Goal: Contribute content: Contribute content

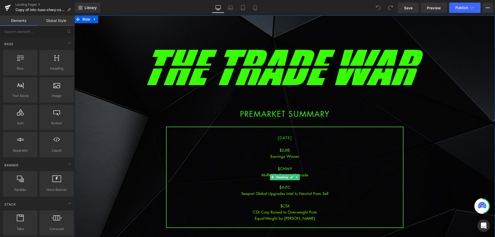
drag, startPoint x: 297, startPoint y: 182, endPoint x: 309, endPoint y: 218, distance: 37.8
click at [297, 183] on div at bounding box center [285, 181] width 236 height 6
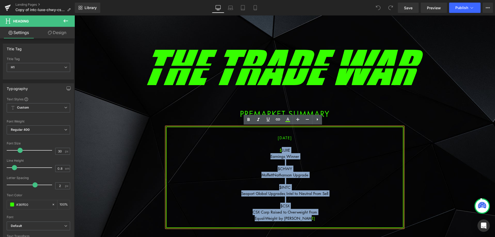
drag, startPoint x: 311, startPoint y: 220, endPoint x: 279, endPoint y: 148, distance: 78.2
click at [279, 148] on div "[DATE] $LUXE Earnings Winner $CHWY MoffettNathanson Upgrade $INTC Seaport Globa…" at bounding box center [284, 177] width 237 height 101
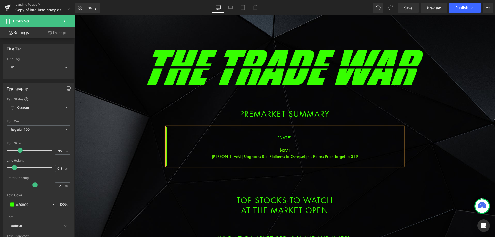
click at [304, 155] on div "[PERSON_NAME] Upgrades Riot Platforms to Overweight, Raises Price Target to $19" at bounding box center [285, 156] width 236 height 6
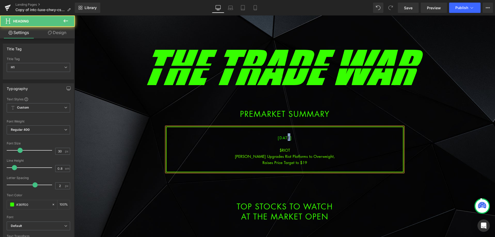
click at [281, 138] on span "[DATE]" at bounding box center [285, 137] width 14 height 5
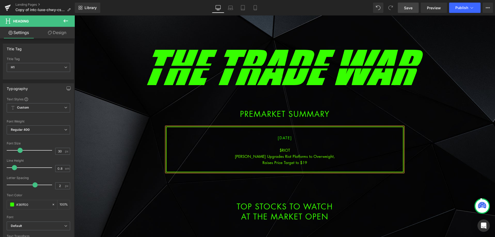
click at [410, 6] on span "Save" at bounding box center [408, 7] width 9 height 5
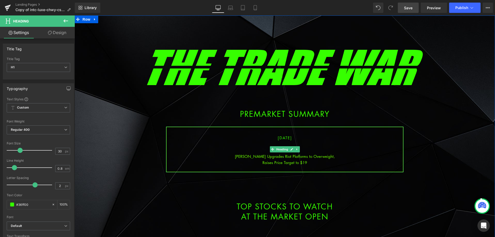
click at [312, 161] on div "Raises Price Target to $19" at bounding box center [285, 162] width 236 height 6
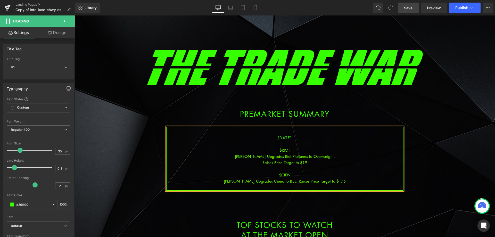
click at [291, 182] on div "[PERSON_NAME] Upgrades Ciena to Buy, Raises Price Target to $175" at bounding box center [285, 181] width 236 height 6
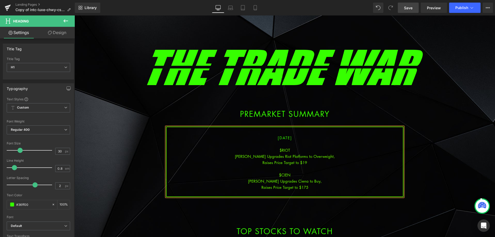
click at [416, 10] on link "Save" at bounding box center [408, 8] width 21 height 10
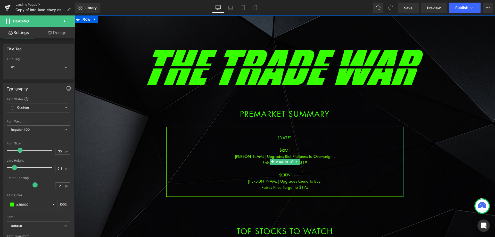
click at [311, 186] on div "Raises Price Target to $175" at bounding box center [285, 187] width 236 height 6
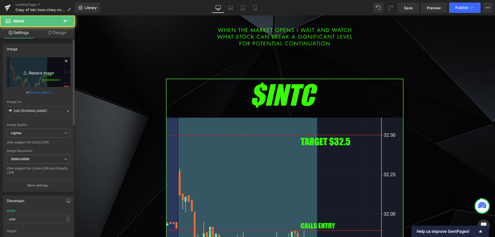
click at [48, 73] on icon "Replace Image" at bounding box center [38, 72] width 41 height 6
type input "C:\fakepath\riot.png"
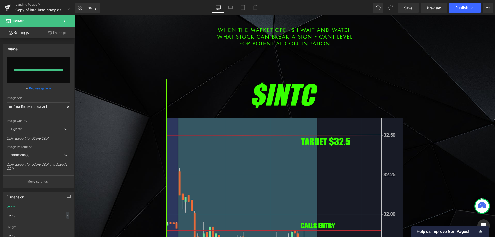
type input "[URL][DOMAIN_NAME]"
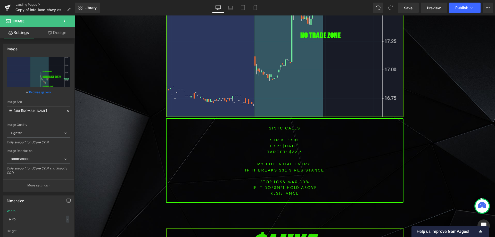
scroll to position [619, 0]
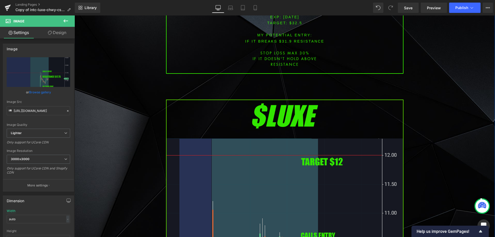
click at [232, 155] on img at bounding box center [284, 235] width 237 height 271
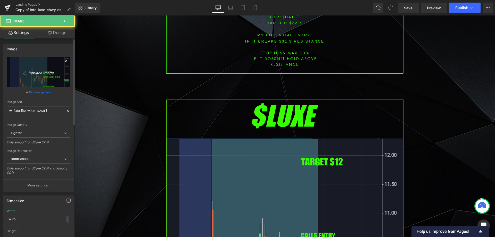
click at [45, 73] on icon "Replace Image" at bounding box center [38, 72] width 41 height 6
type input "C:\fakepath\cien.png"
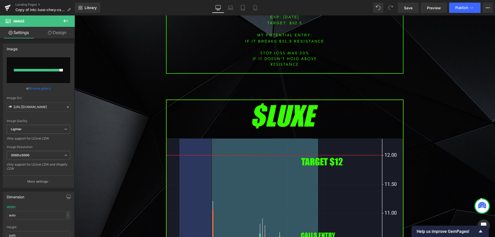
type input "[URL][DOMAIN_NAME]"
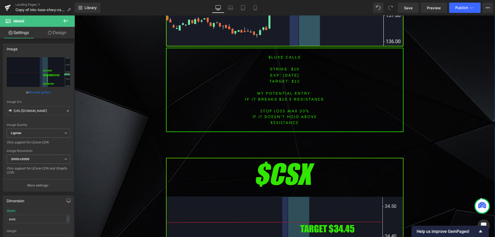
scroll to position [1031, 0]
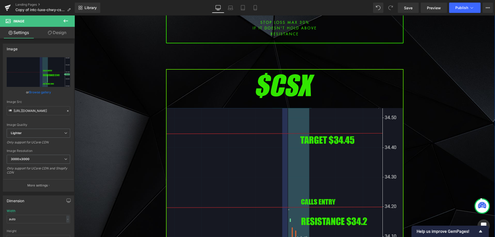
click at [240, 173] on img at bounding box center [284, 204] width 237 height 271
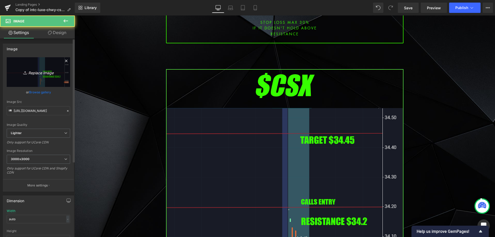
click at [49, 84] on link "Replace Image" at bounding box center [38, 72] width 63 height 30
type input "C:\fakepath\etha1.png"
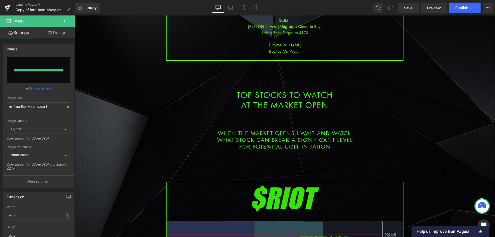
type input "[URL][DOMAIN_NAME]"
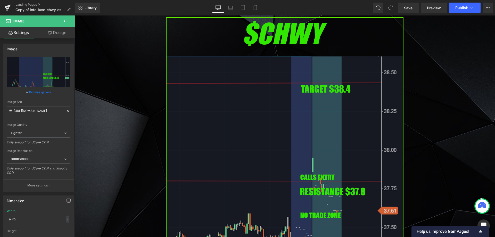
scroll to position [1470, 0]
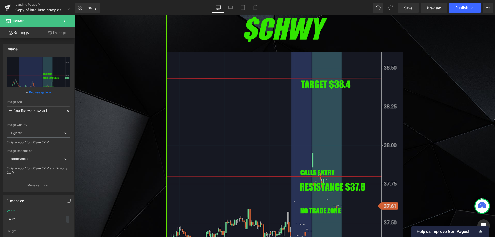
click at [276, 130] on img at bounding box center [284, 148] width 237 height 271
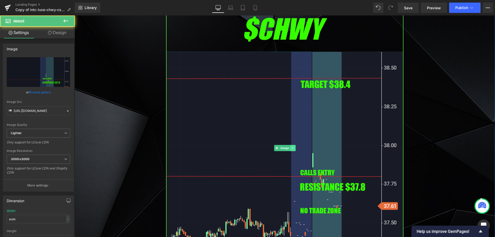
click at [292, 147] on icon at bounding box center [292, 148] width 1 height 2
click at [294, 147] on icon at bounding box center [295, 148] width 3 height 3
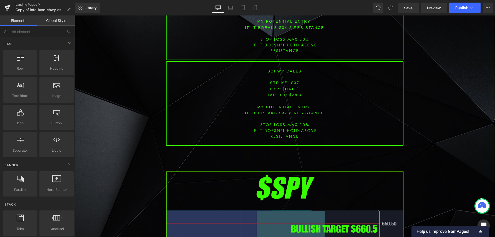
scroll to position [1392, 0]
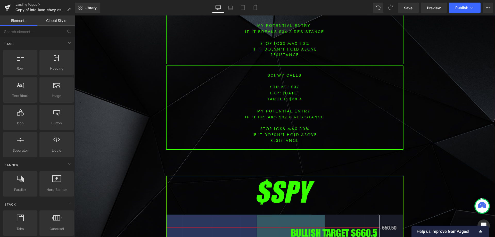
click at [427, 114] on div "Image PREMARKET SUMMARY Heading Row [DATE] $RIOT [PERSON_NAME] Upgrades Riot Pl…" at bounding box center [285, 0] width 421 height 2726
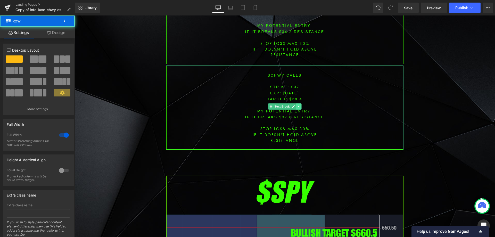
click at [298, 105] on icon at bounding box center [298, 106] width 3 height 3
click at [300, 105] on icon at bounding box center [301, 106] width 3 height 3
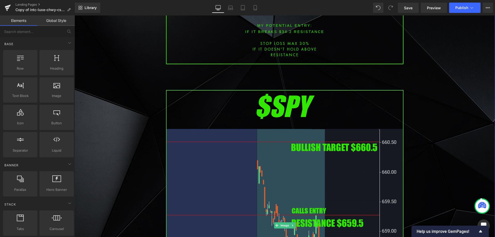
click at [247, 141] on img at bounding box center [284, 225] width 237 height 271
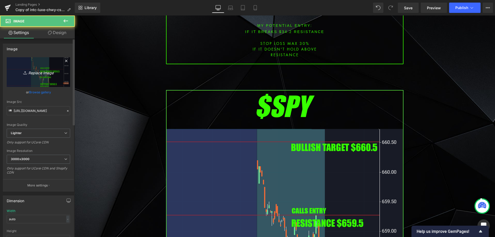
click at [44, 77] on link "Replace Image" at bounding box center [38, 72] width 63 height 30
type input "C:\fakepath\spy1.png"
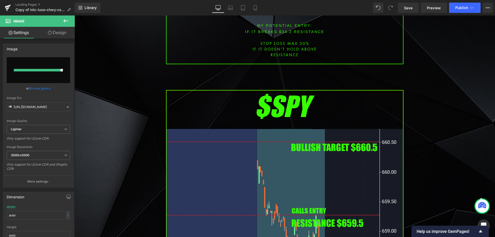
type input "[URL][DOMAIN_NAME]"
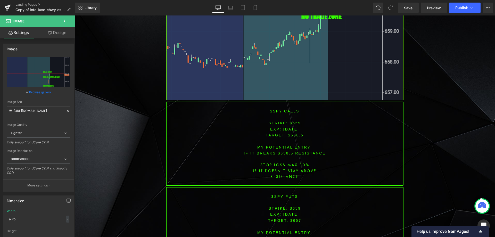
scroll to position [1728, 0]
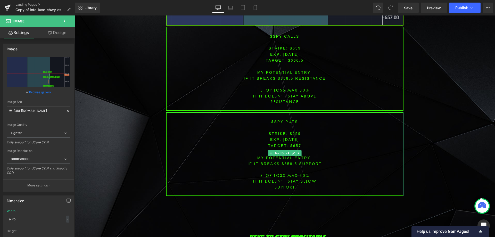
click at [298, 152] on icon at bounding box center [298, 153] width 3 height 3
click at [300, 150] on link at bounding box center [301, 153] width 5 height 6
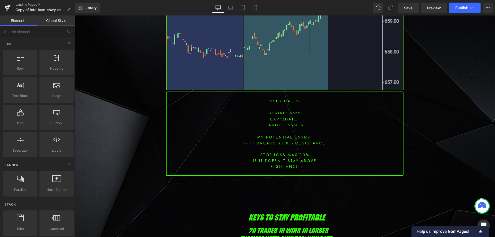
scroll to position [1650, 0]
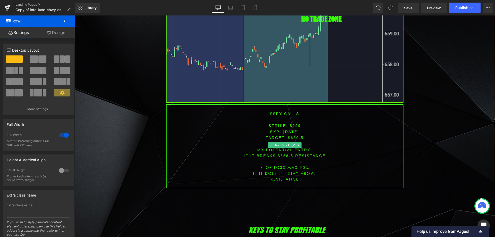
click at [293, 124] on font "STRIKE: $659" at bounding box center [285, 126] width 32 height 4
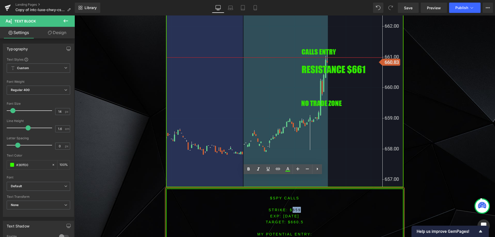
scroll to position [1573, 0]
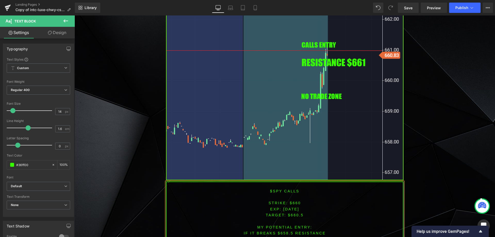
click at [295, 213] on span "TARGET: $660.5" at bounding box center [285, 215] width 38 height 4
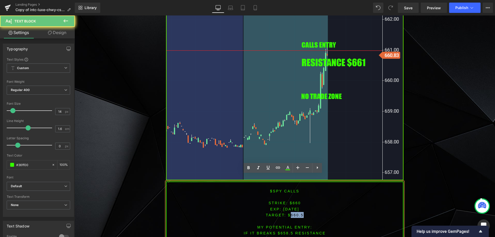
click at [295, 213] on span "TARGET: $660.5" at bounding box center [285, 215] width 38 height 4
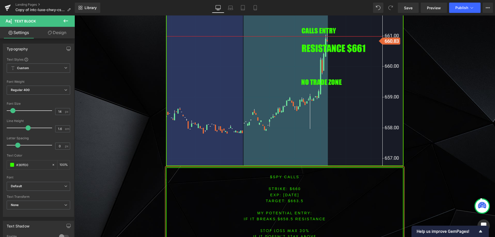
scroll to position [1597, 0]
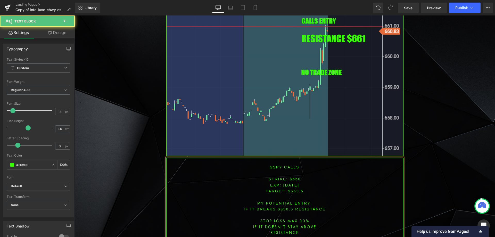
click at [283, 207] on font "IF IT breaks $658.5 resistance" at bounding box center [285, 209] width 82 height 4
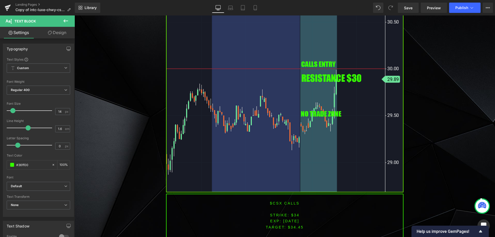
scroll to position [1253, 0]
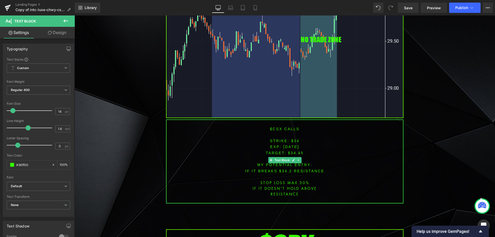
click at [275, 127] on font "$CSX CALLS" at bounding box center [285, 129] width 30 height 4
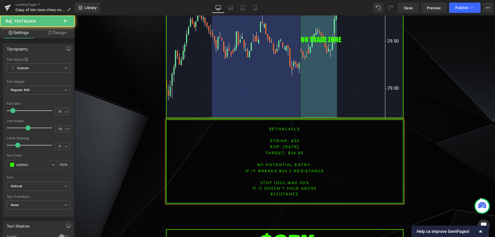
click at [294, 139] on font "STRIKE: $34" at bounding box center [285, 141] width 30 height 4
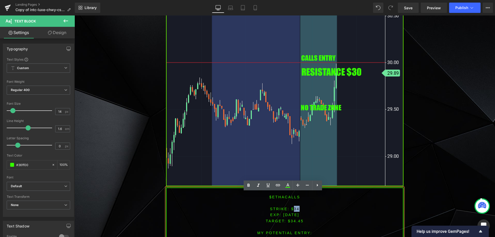
scroll to position [1202, 0]
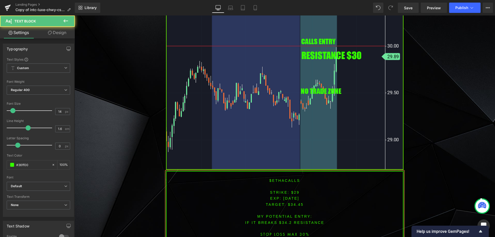
click at [298, 202] on span "TARGET: $34.45" at bounding box center [285, 204] width 38 height 4
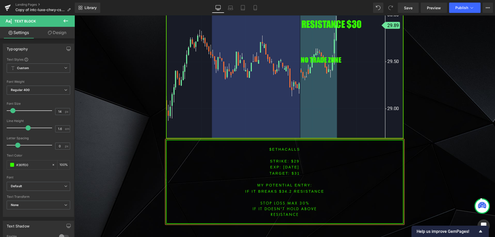
scroll to position [1243, 0]
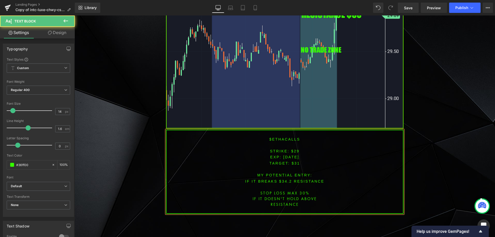
click at [282, 179] on font "IF IT BREAKS $34.2 resistance" at bounding box center [284, 181] width 79 height 4
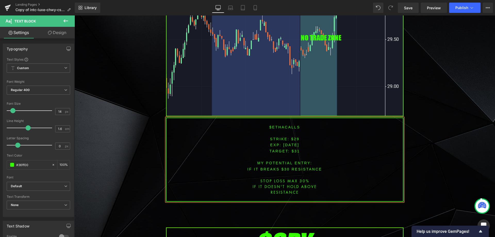
scroll to position [1269, 0]
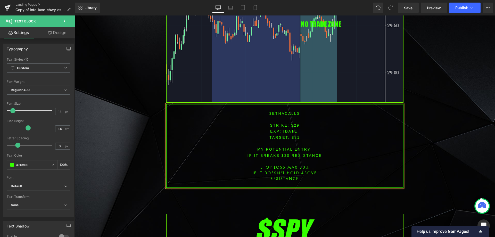
click at [283, 111] on font "$ethaCALLS" at bounding box center [284, 113] width 31 height 4
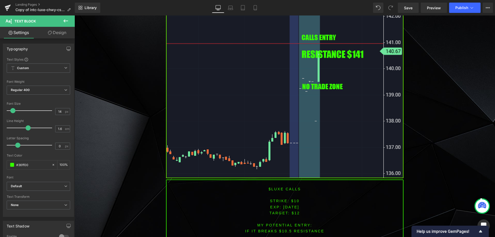
scroll to position [882, 0]
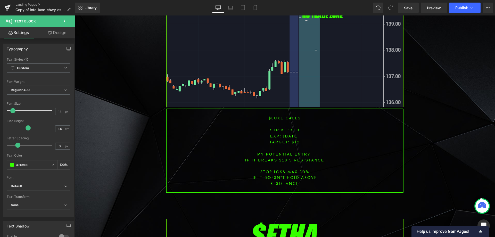
click at [275, 116] on font "$LUXE CALLS" at bounding box center [285, 118] width 32 height 4
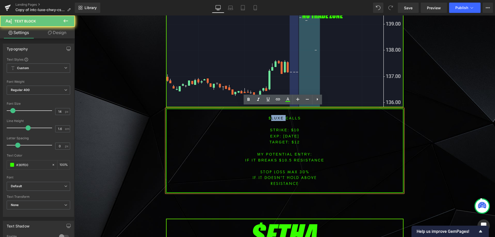
click at [275, 116] on font "$LUXE CALLS" at bounding box center [285, 118] width 32 height 4
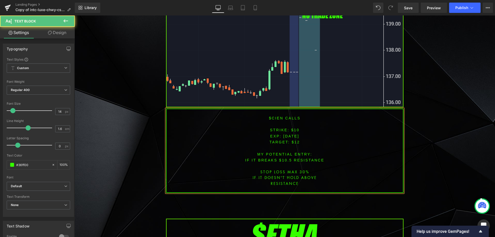
click at [284, 134] on span "[DATE]" at bounding box center [291, 136] width 16 height 4
click at [291, 134] on span "[DATE]" at bounding box center [291, 136] width 16 height 4
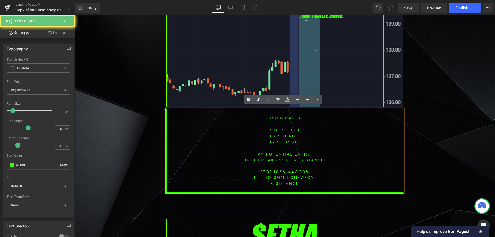
click at [291, 134] on span "[DATE]" at bounding box center [291, 136] width 16 height 4
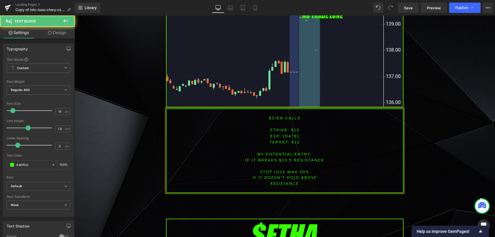
click at [293, 128] on font "STRIKE: $10" at bounding box center [285, 130] width 30 height 4
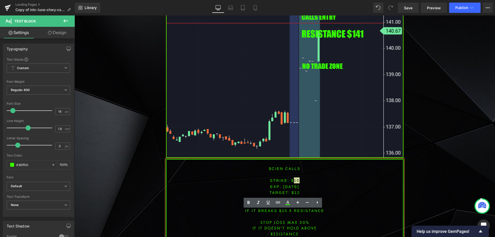
scroll to position [856, 0]
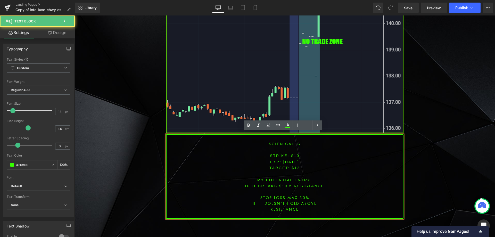
click at [283, 160] on span "[DATE]" at bounding box center [291, 162] width 16 height 4
click at [294, 154] on font "STRIKE: $10" at bounding box center [285, 156] width 30 height 4
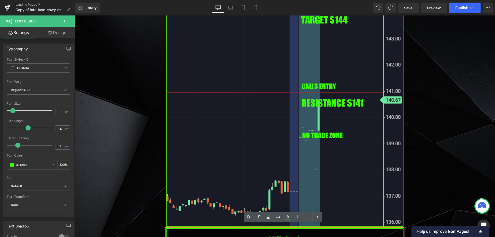
scroll to position [805, 0]
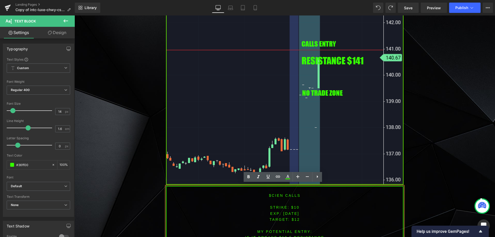
drag, startPoint x: 297, startPoint y: 211, endPoint x: 292, endPoint y: 207, distance: 6.2
click at [296, 211] on span "[DATE]" at bounding box center [291, 213] width 16 height 4
click at [293, 205] on font "STRIKE: $10" at bounding box center [285, 207] width 30 height 4
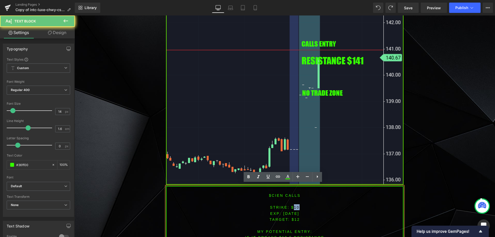
click at [293, 205] on font "STRIKE: $10" at bounding box center [285, 207] width 30 height 4
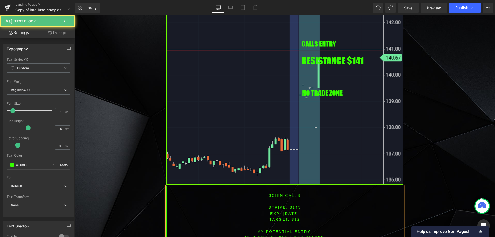
click at [295, 217] on span "TARGET: $12" at bounding box center [284, 219] width 30 height 4
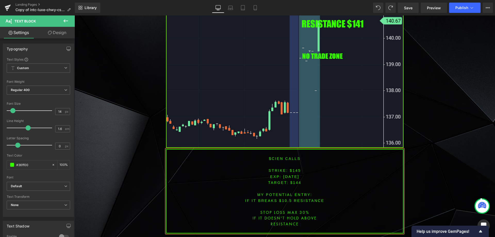
scroll to position [863, 0]
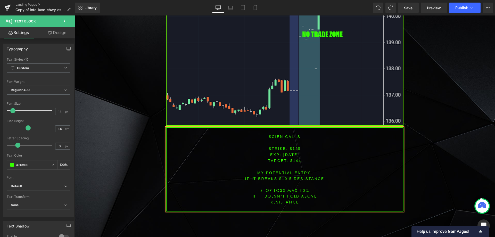
click at [284, 177] on font "IF IT BREAKS $10.5 resistance" at bounding box center [284, 179] width 79 height 4
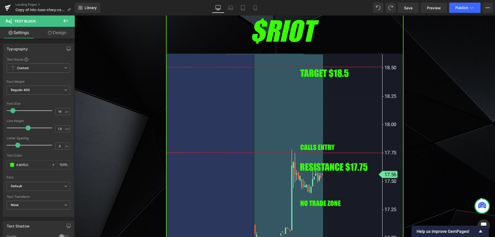
scroll to position [425, 0]
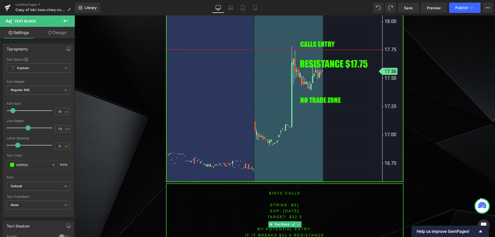
click at [293, 204] on font "STRIKE: $31" at bounding box center [285, 205] width 30 height 4
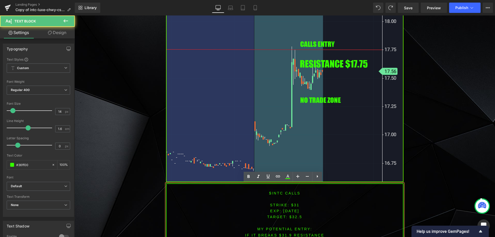
click at [296, 209] on span "[DATE]" at bounding box center [291, 211] width 16 height 4
click at [296, 203] on font "STRIKE: $31" at bounding box center [285, 205] width 30 height 4
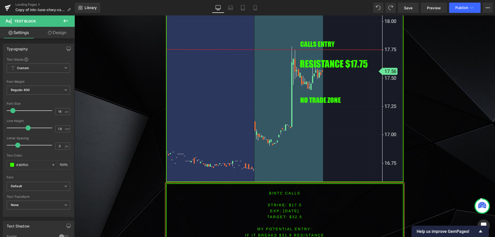
click at [293, 218] on p "TARGET: $32.5" at bounding box center [285, 217] width 236 height 6
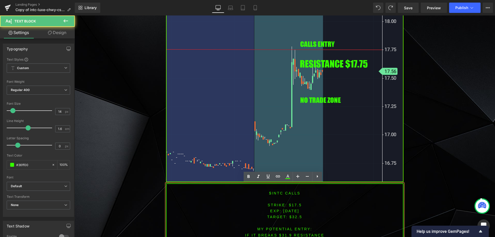
click at [293, 218] on span "TARGET: $32.5" at bounding box center [284, 217] width 35 height 4
click at [295, 215] on span "TARGET: $32.5" at bounding box center [284, 217] width 35 height 4
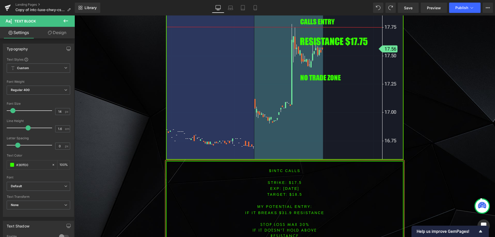
scroll to position [458, 0]
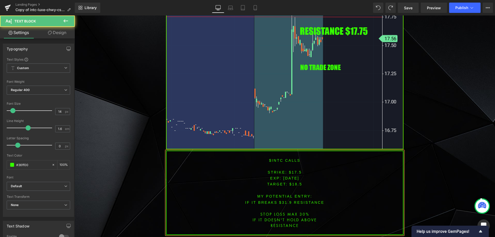
click at [285, 202] on font "IF IT BREAKS $31.9 resistance" at bounding box center [284, 202] width 79 height 4
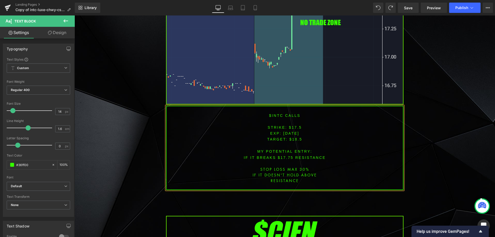
scroll to position [509, 0]
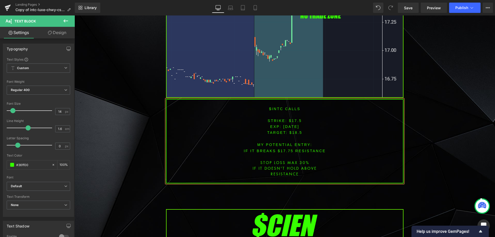
click at [273, 110] on font "$INTC CALLS" at bounding box center [284, 109] width 31 height 4
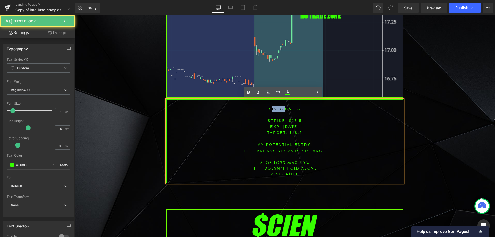
click at [273, 110] on font "$INTC CALLS" at bounding box center [284, 109] width 31 height 4
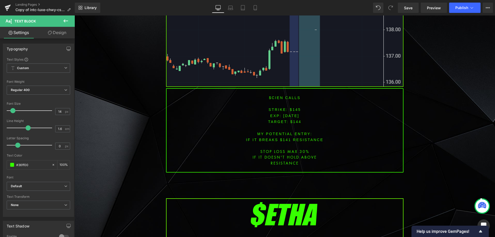
scroll to position [896, 0]
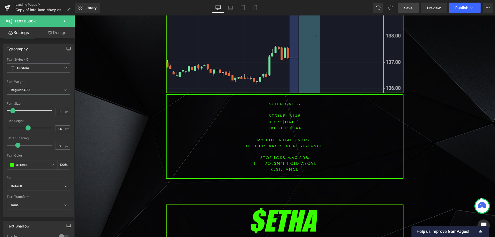
click at [411, 7] on span "Save" at bounding box center [408, 7] width 9 height 5
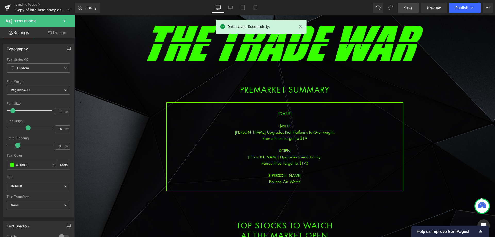
scroll to position [26, 0]
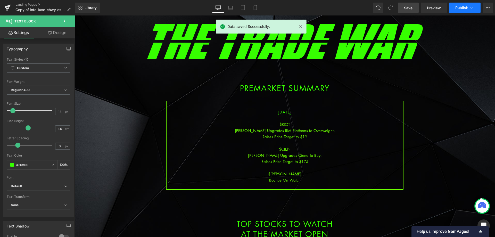
click at [459, 9] on span "Publish" at bounding box center [461, 8] width 13 height 4
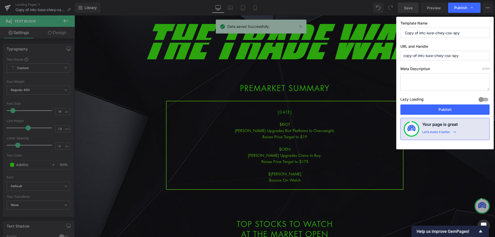
drag, startPoint x: 387, startPoint y: 30, endPoint x: 372, endPoint y: 29, distance: 14.5
click at [372, 29] on div "Publish Template Name Copy of intc-luxe-chwy-csx-spy URL and Handle copy-of-int…" at bounding box center [247, 118] width 495 height 237
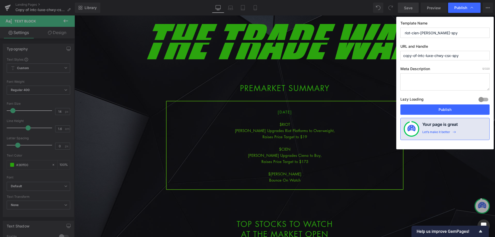
drag, startPoint x: 451, startPoint y: 34, endPoint x: 374, endPoint y: 32, distance: 77.1
click at [374, 32] on div "Publish Template Name riot-cien-[PERSON_NAME]-spy URL and Handle copy-of-intc-l…" at bounding box center [247, 118] width 495 height 237
type input "riot-cien-[PERSON_NAME]-spy"
drag, startPoint x: 439, startPoint y: 54, endPoint x: 370, endPoint y: 56, distance: 69.7
click at [370, 54] on div "Publish Template Name riot-cien-[PERSON_NAME]-spy URL and Handle copy-of-intc-l…" at bounding box center [247, 118] width 495 height 237
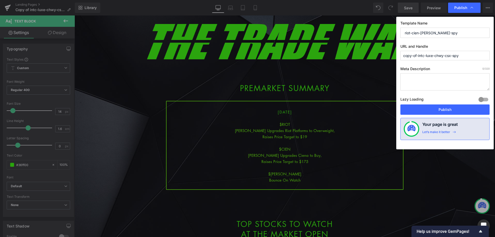
paste input "riot-cien-[PERSON_NAME]"
type input "riot-cien-[PERSON_NAME]-spy"
drag, startPoint x: 443, startPoint y: 110, endPoint x: 302, endPoint y: 76, distance: 144.3
click at [443, 110] on button "Publish" at bounding box center [444, 109] width 89 height 10
